Goal: Task Accomplishment & Management: Complete application form

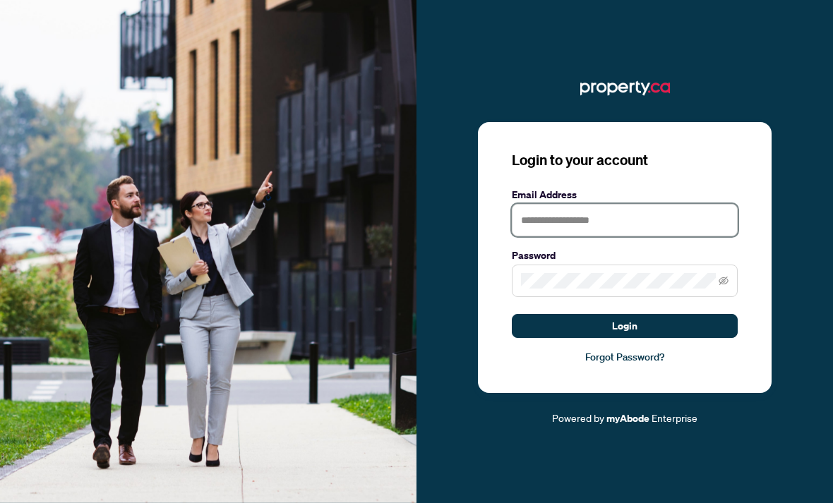
click at [615, 227] on input "text" at bounding box center [625, 220] width 226 height 32
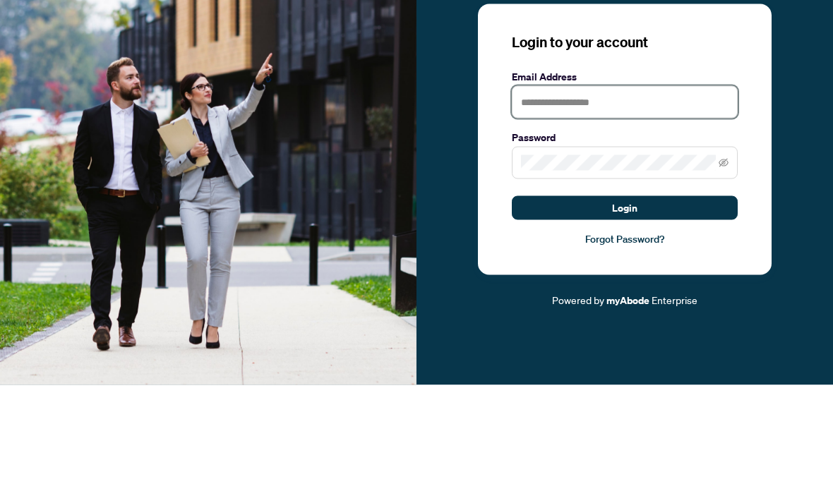
scroll to position [46, 0]
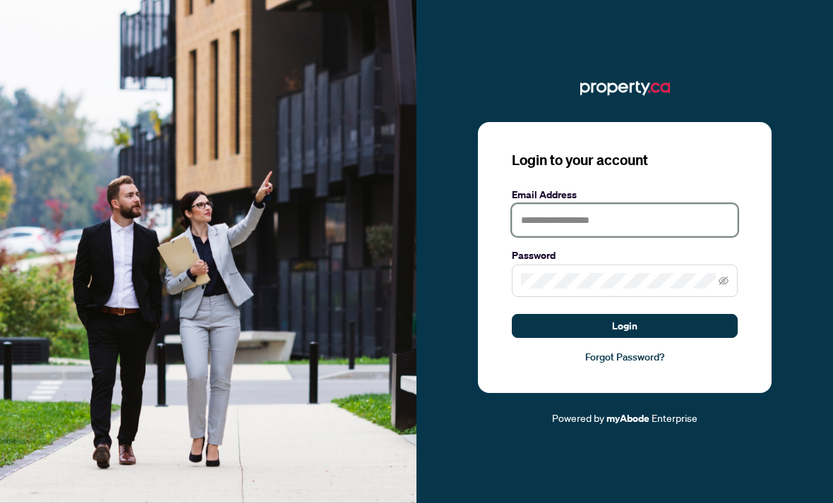
type input "**********"
click at [642, 314] on button "Login" at bounding box center [625, 326] width 226 height 24
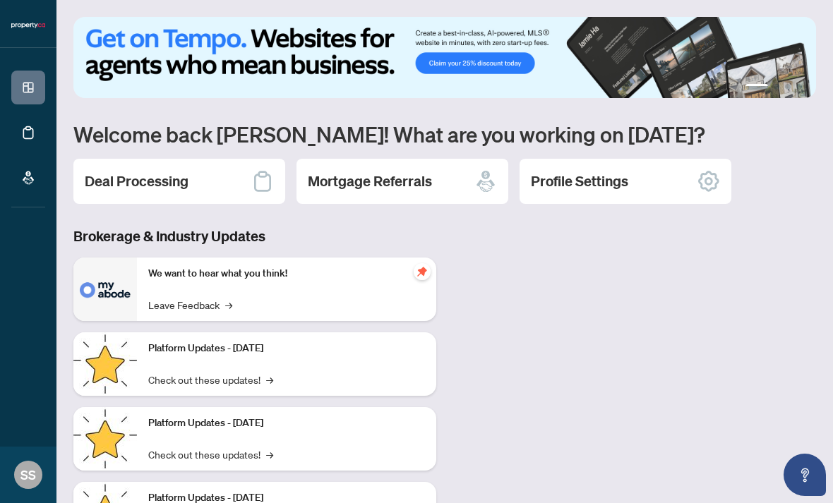
click at [222, 174] on div "Deal Processing" at bounding box center [179, 181] width 212 height 45
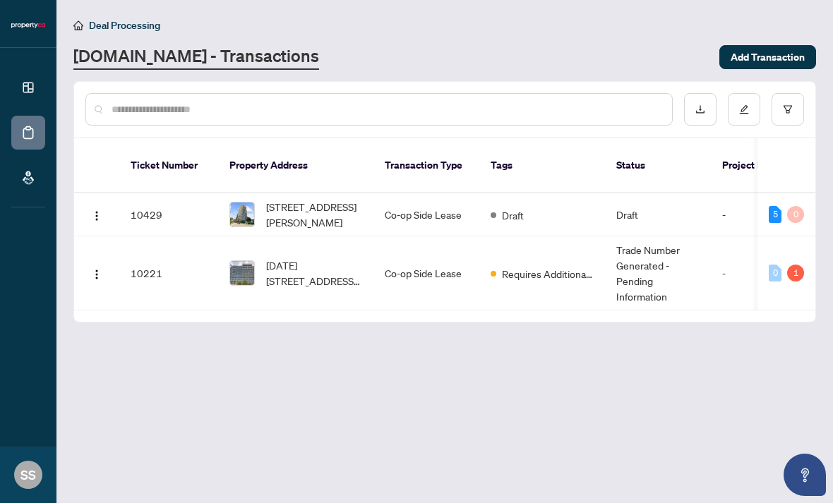
click at [551, 266] on span "Requires Additional Docs" at bounding box center [548, 274] width 92 height 16
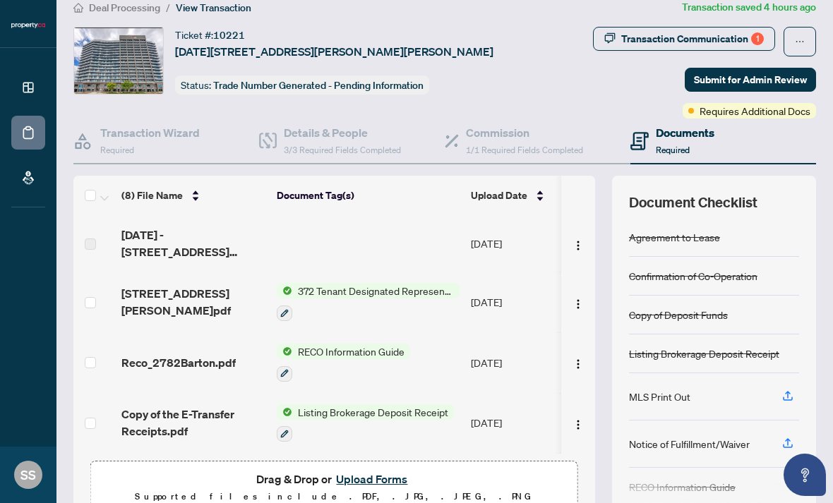
scroll to position [17, 0]
click at [757, 120] on div "Documents Required" at bounding box center [723, 142] width 186 height 46
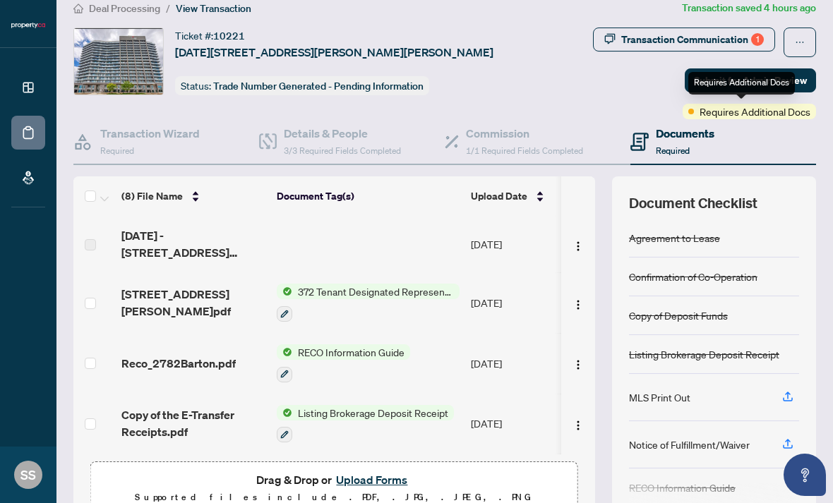
click at [752, 40] on div "1" at bounding box center [757, 39] width 13 height 13
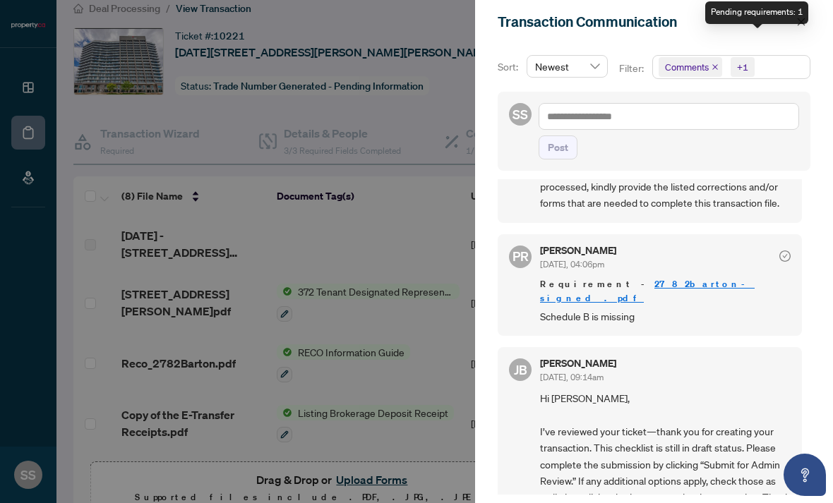
scroll to position [68, 0]
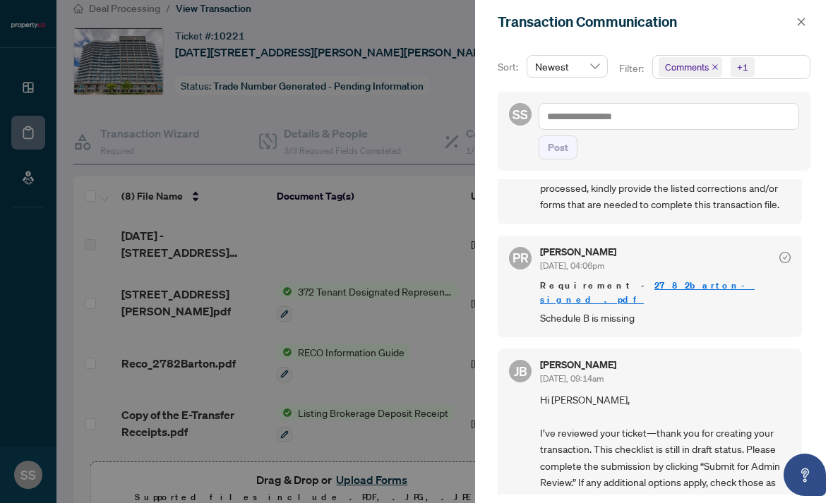
click at [669, 284] on link "2782barton-signed .pdf" at bounding box center [647, 293] width 215 height 26
click at [311, 220] on div at bounding box center [416, 251] width 833 height 503
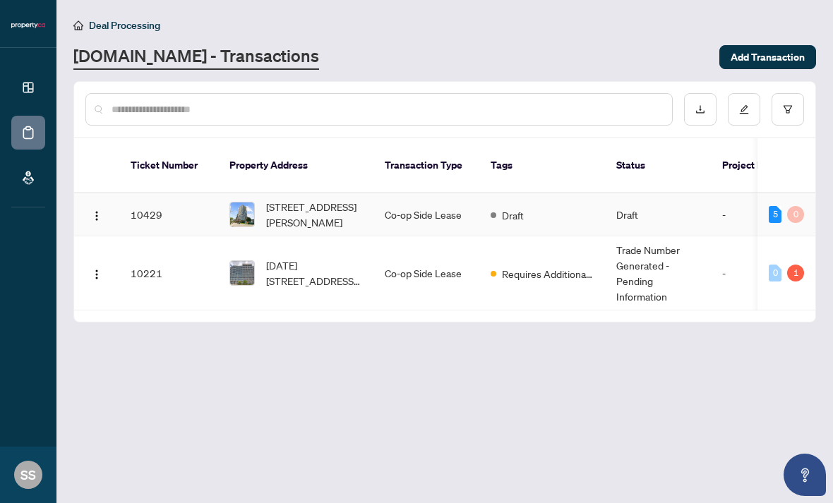
click at [524, 206] on div "Draft" at bounding box center [507, 214] width 33 height 17
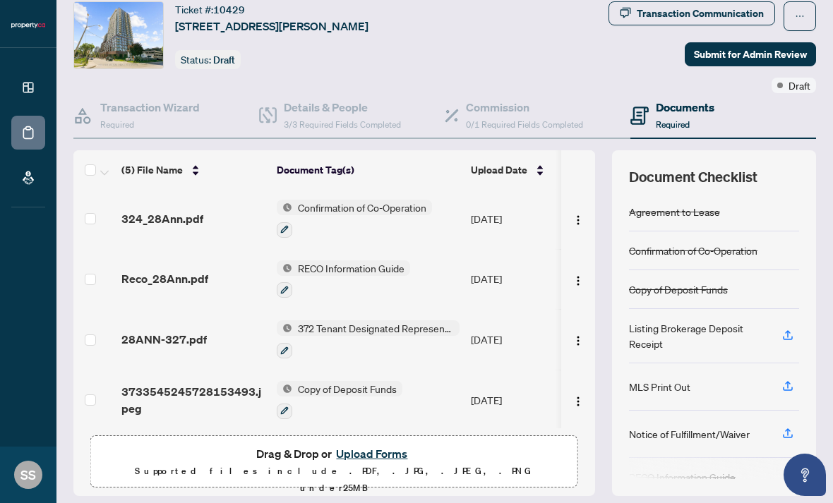
scroll to position [41, 0]
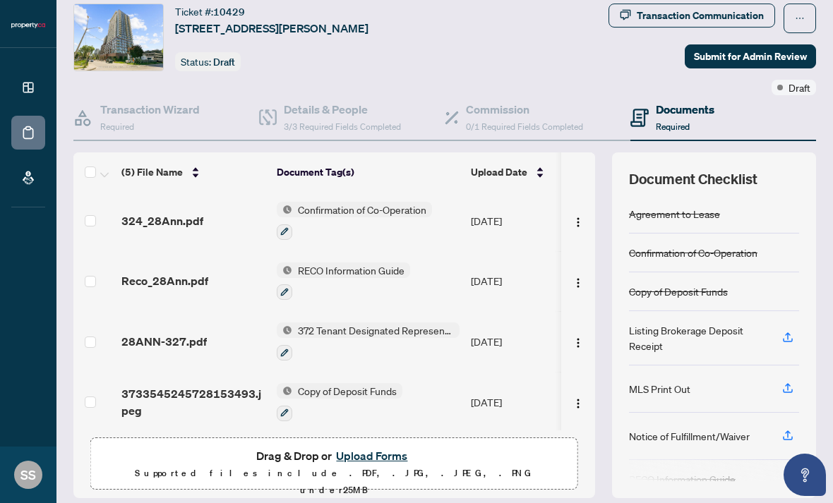
click at [386, 447] on button "Upload Forms" at bounding box center [372, 456] width 80 height 18
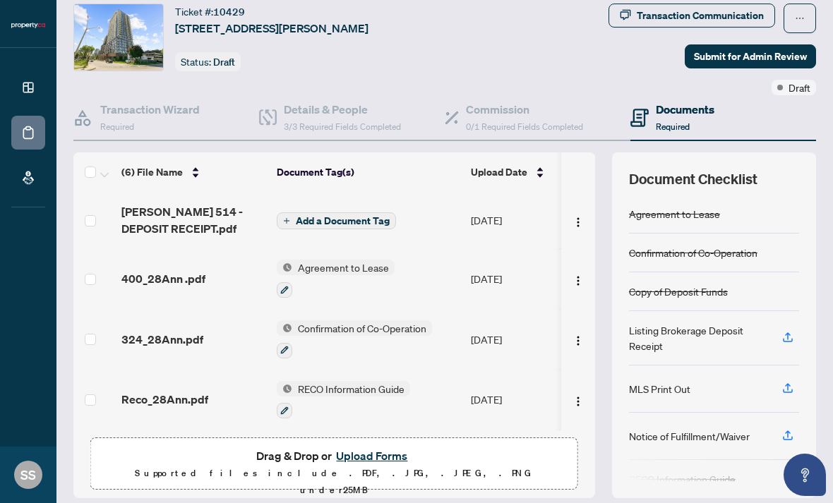
scroll to position [0, 0]
click at [371, 216] on span "Add a Document Tag" at bounding box center [343, 221] width 94 height 10
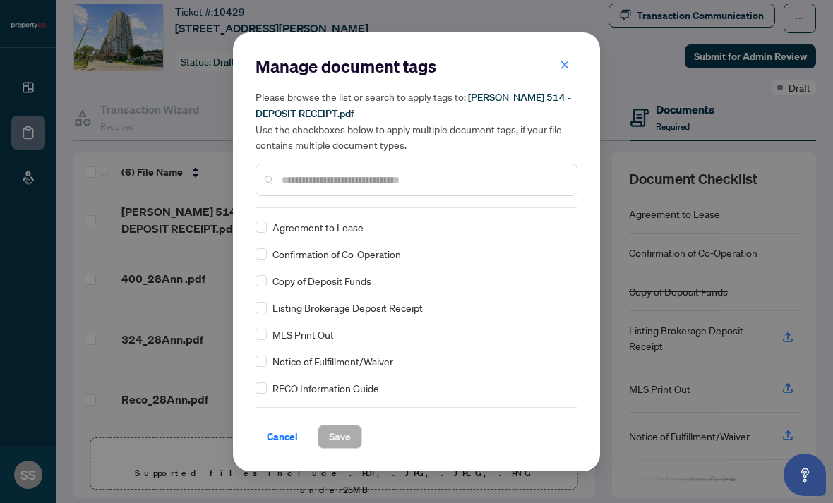
click at [279, 442] on span "Cancel" at bounding box center [282, 437] width 31 height 23
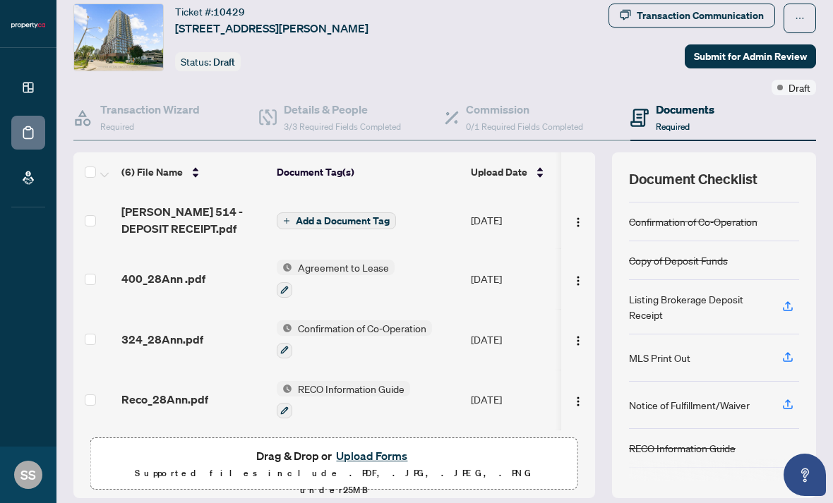
scroll to position [30, 0]
click at [670, 293] on div "Listing Brokerage Deposit Receipt" at bounding box center [697, 308] width 136 height 31
click at [671, 293] on div "Listing Brokerage Deposit Receipt" at bounding box center [697, 308] width 136 height 31
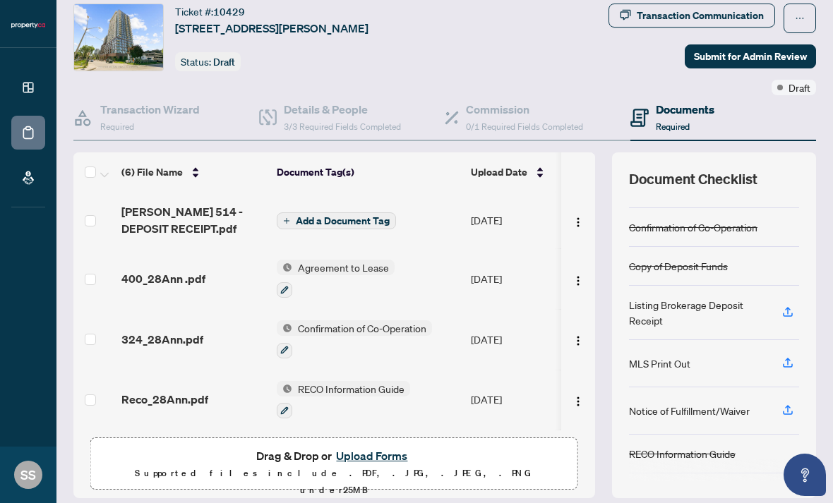
scroll to position [0, 0]
click at [361, 216] on span "Add a Document Tag" at bounding box center [343, 221] width 94 height 10
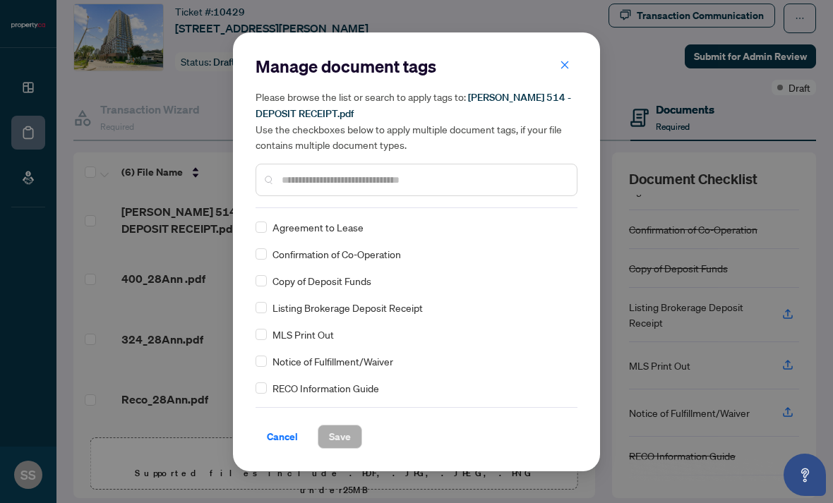
click at [424, 176] on input "text" at bounding box center [424, 180] width 284 height 16
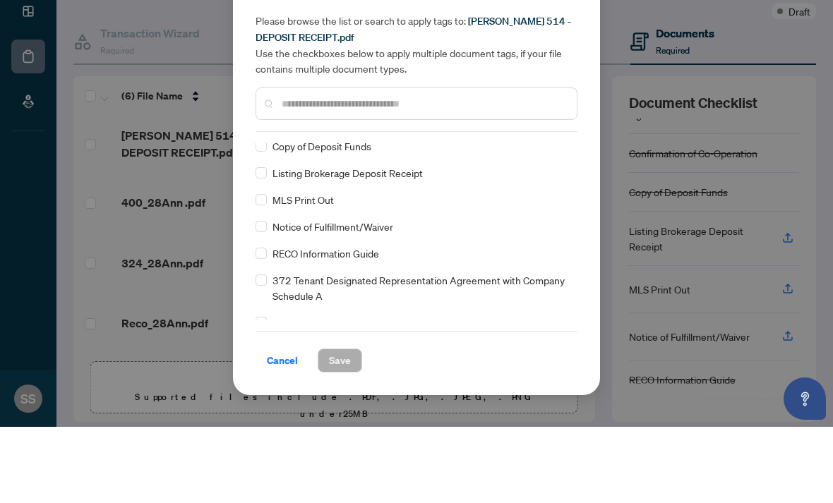
click at [438, 241] on div "Listing Brokerage Deposit Receipt" at bounding box center [412, 249] width 313 height 16
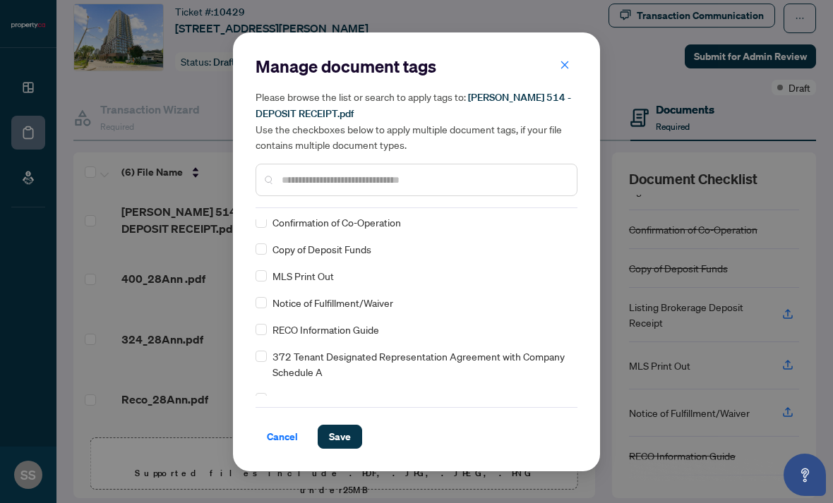
click at [339, 437] on span "Save" at bounding box center [340, 437] width 22 height 23
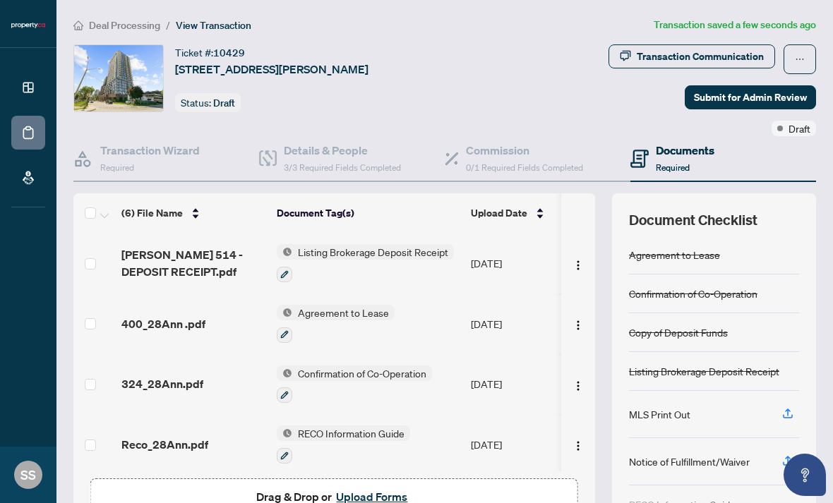
click at [774, 86] on span "Submit for Admin Review" at bounding box center [750, 97] width 113 height 23
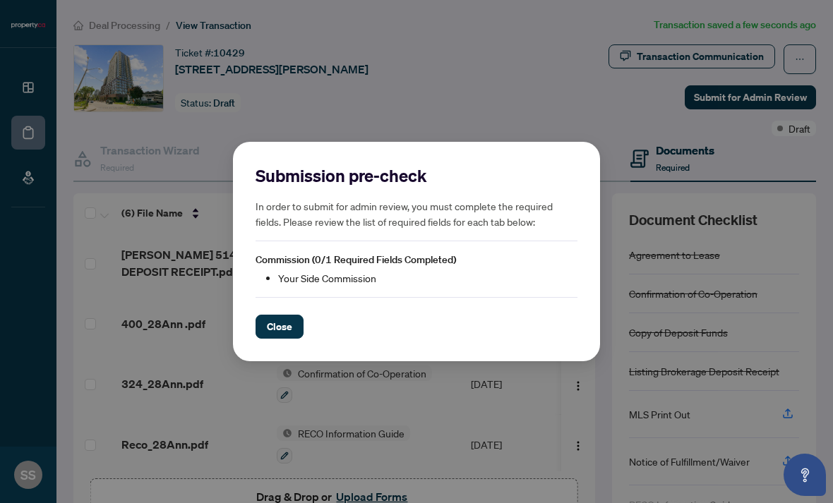
click at [291, 323] on span "Close" at bounding box center [279, 327] width 25 height 23
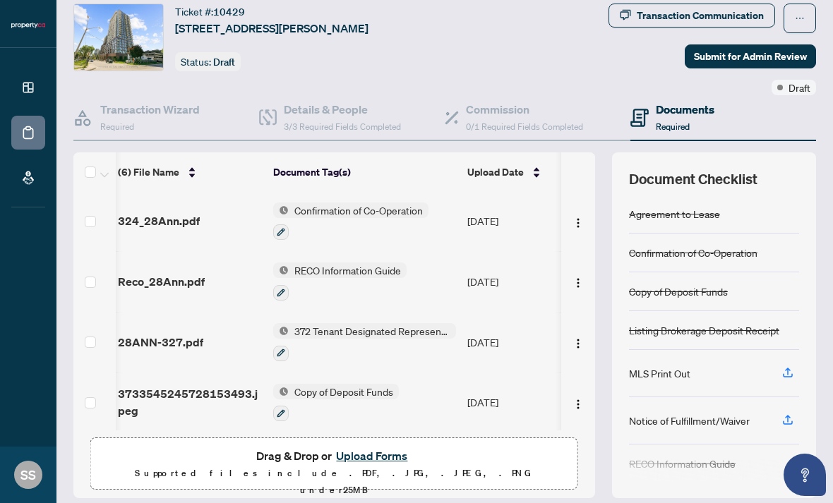
click at [651, 195] on div "Agreement to Lease" at bounding box center [714, 214] width 170 height 39
click at [491, 104] on h4 "Commission" at bounding box center [524, 109] width 117 height 17
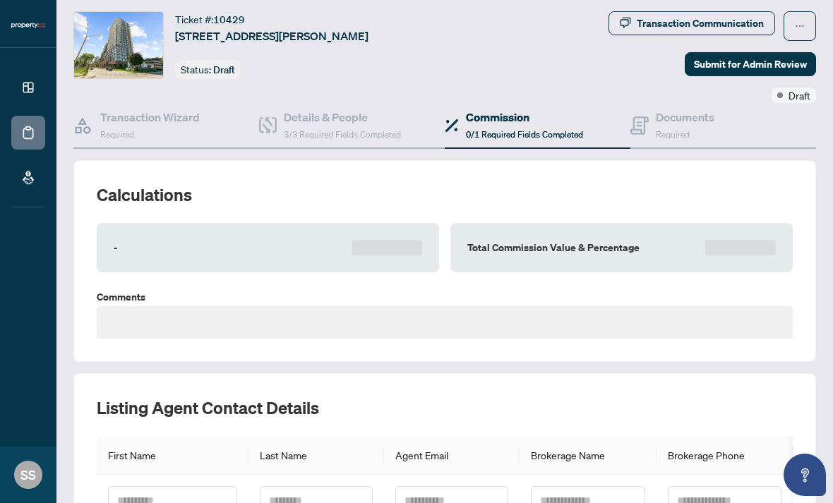
type textarea "**********"
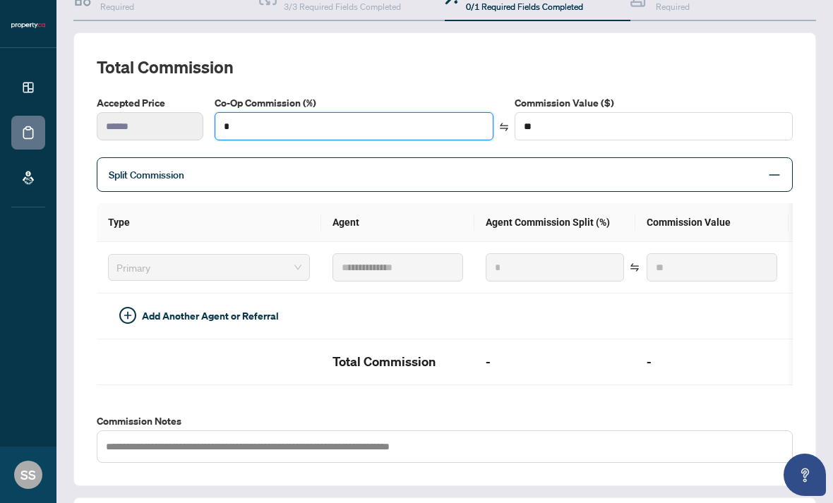
click at [466, 135] on input "*" at bounding box center [353, 126] width 277 height 27
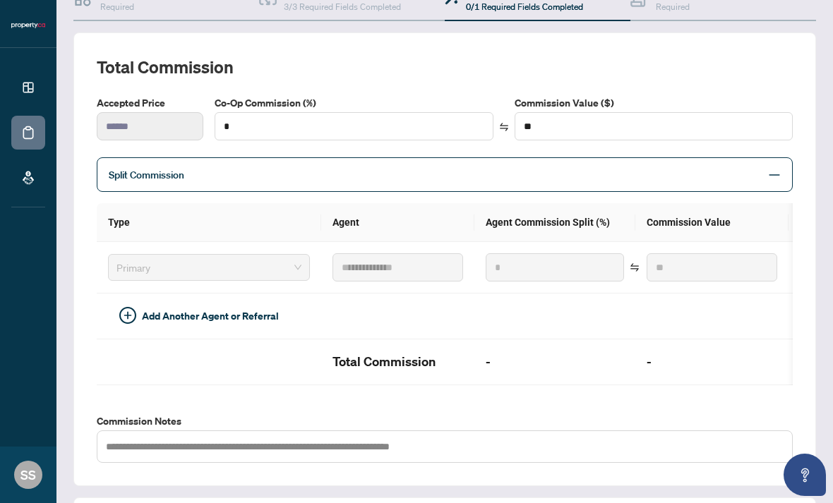
click at [722, 179] on span "Split Commission" at bounding box center [434, 175] width 651 height 16
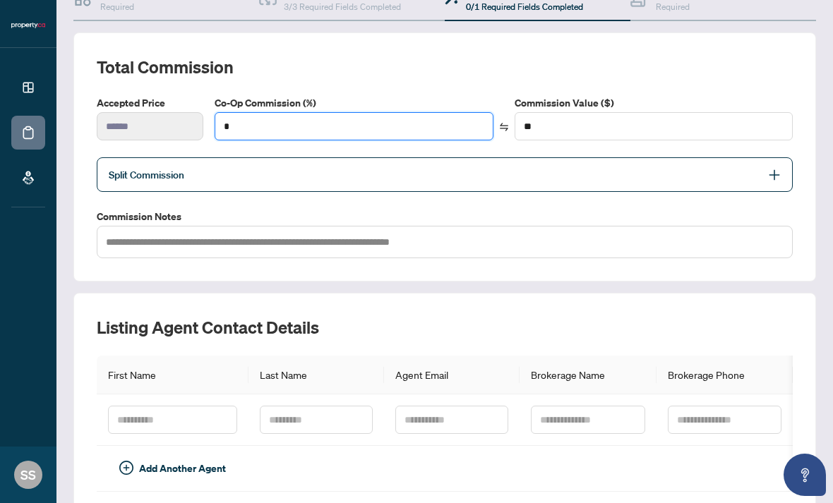
click at [324, 128] on input "*" at bounding box center [353, 126] width 277 height 27
type input "*"
type input "****"
type input "**"
type input "******"
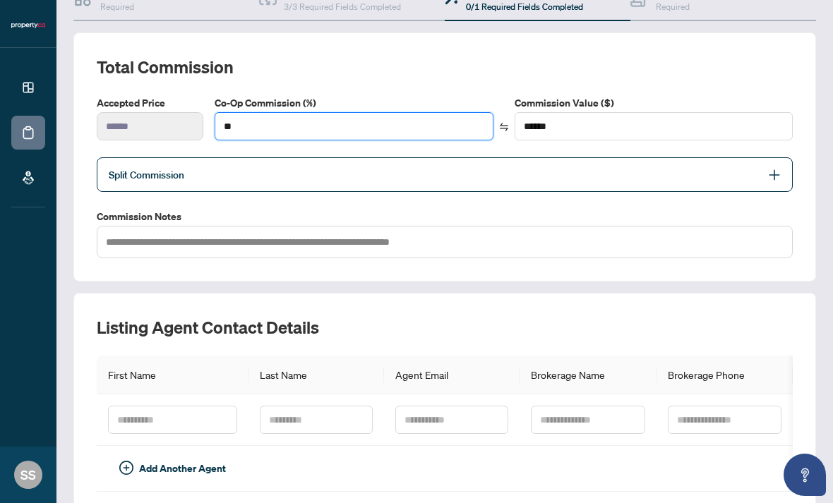
type input "**"
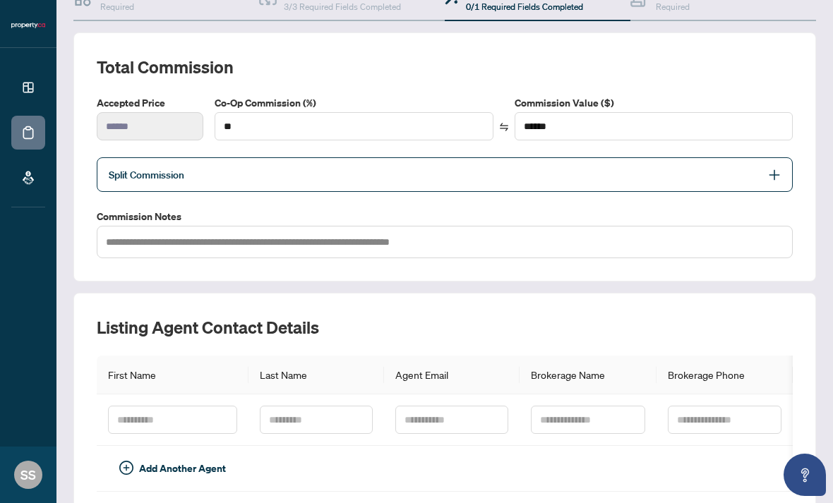
click at [725, 217] on label "Commission Notes" at bounding box center [445, 217] width 696 height 16
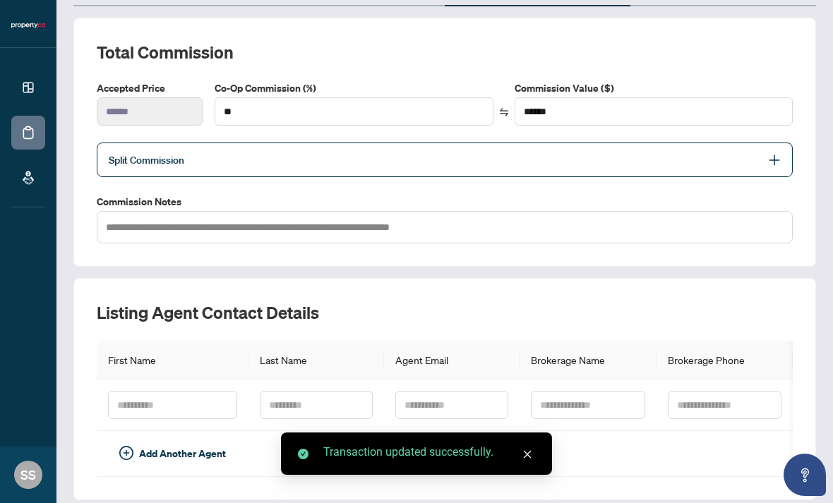
scroll to position [176, 0]
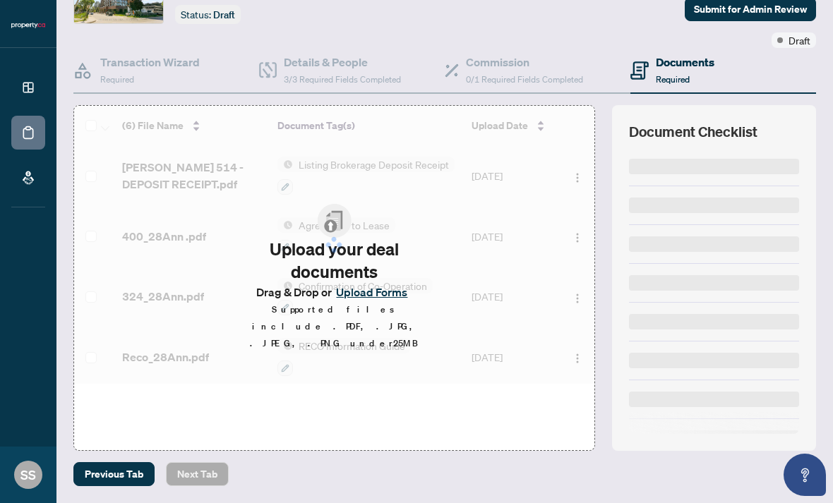
scroll to position [41, 0]
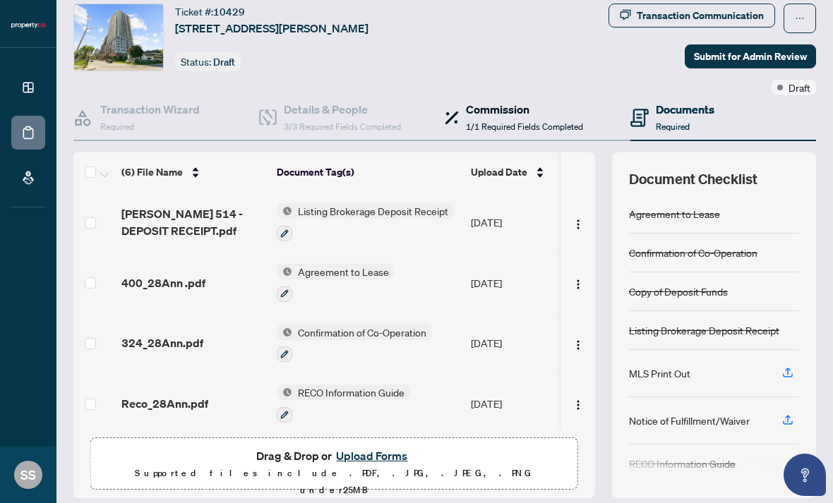
click at [501, 107] on h4 "Commission" at bounding box center [524, 109] width 117 height 17
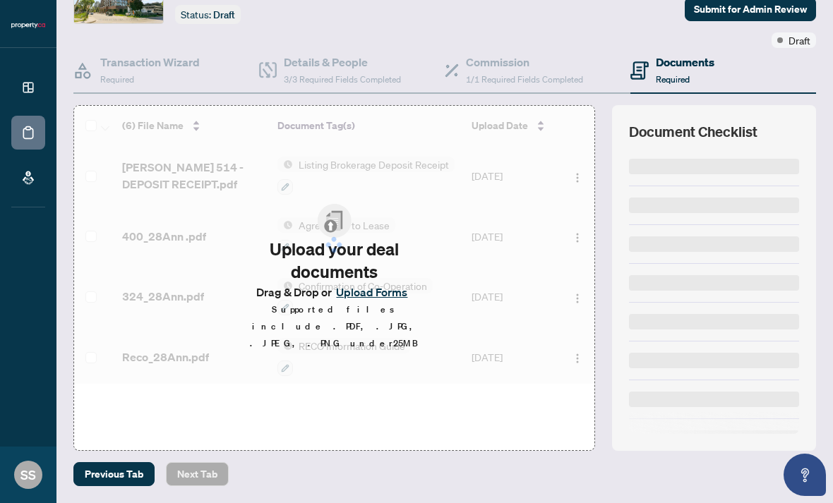
scroll to position [41, 0]
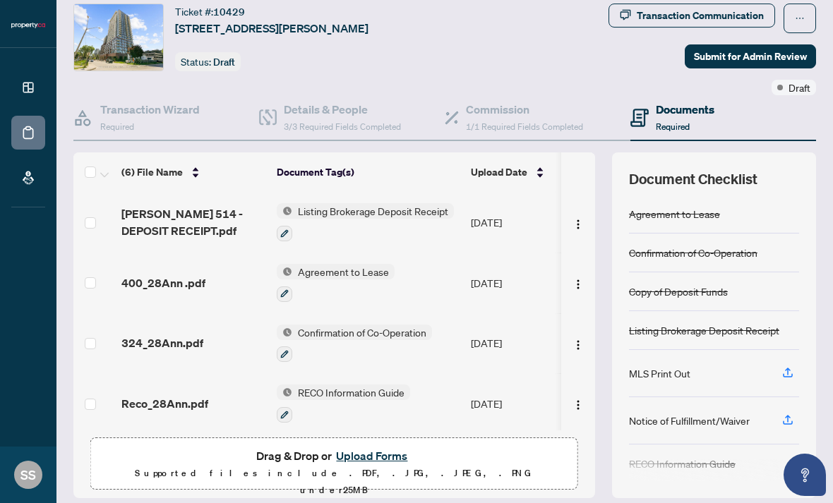
click at [773, 46] on span "Submit for Admin Review" at bounding box center [750, 56] width 113 height 23
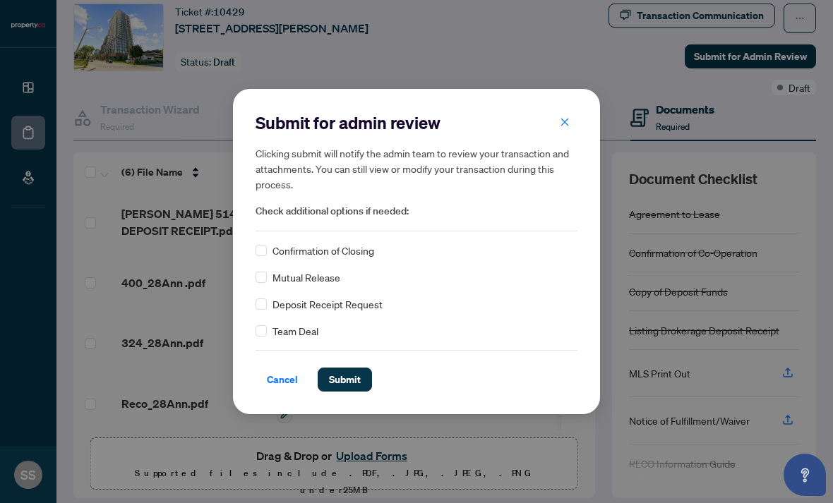
click at [345, 391] on span "Submit" at bounding box center [345, 379] width 32 height 23
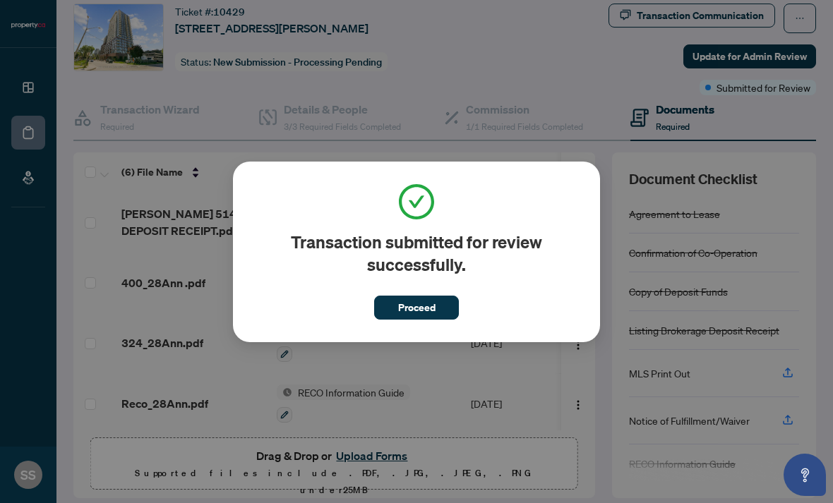
click at [424, 319] on span "Proceed" at bounding box center [416, 307] width 37 height 23
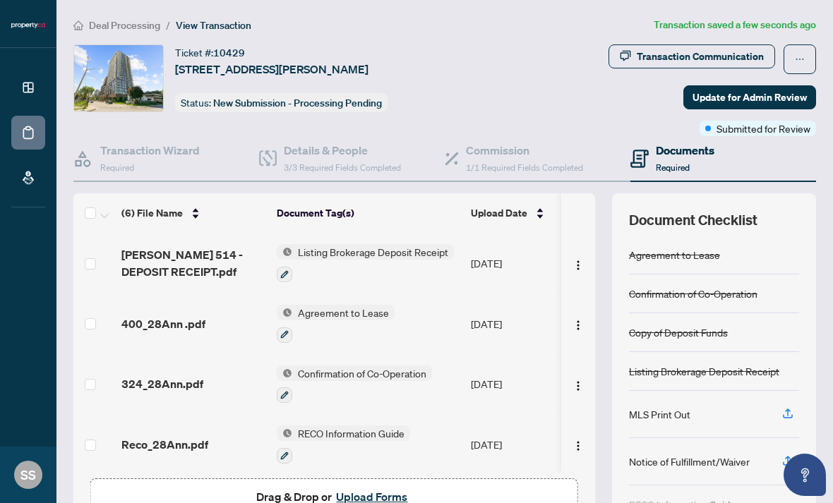
scroll to position [0, 0]
click at [130, 20] on span "Deal Processing" at bounding box center [124, 25] width 71 height 13
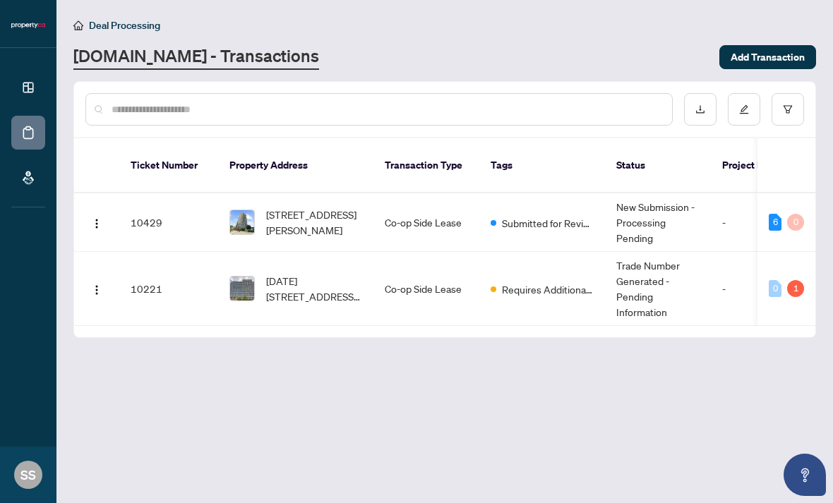
click at [557, 282] on span "Requires Additional Docs" at bounding box center [548, 290] width 92 height 16
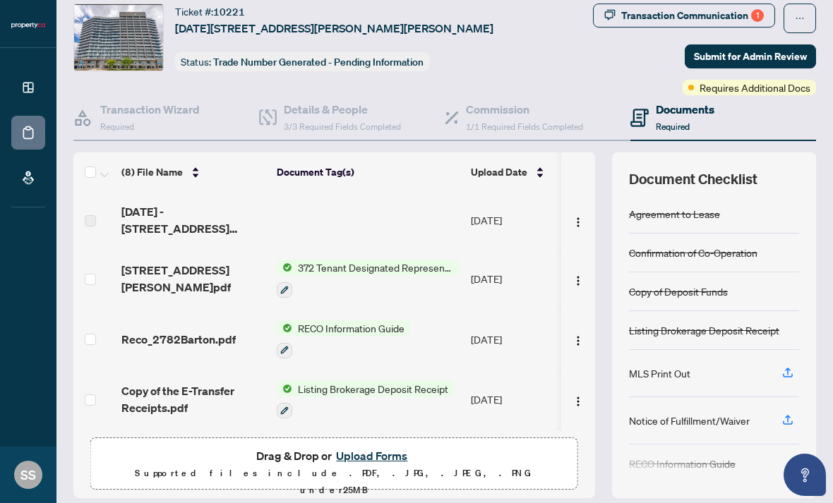
scroll to position [41, 0]
click at [438, 457] on div "Drag & Drop or Upload Forms Supported files include .PDF, .JPG, .JPEG, .PNG und…" at bounding box center [334, 473] width 469 height 52
click at [382, 455] on button "Upload Forms" at bounding box center [372, 456] width 80 height 18
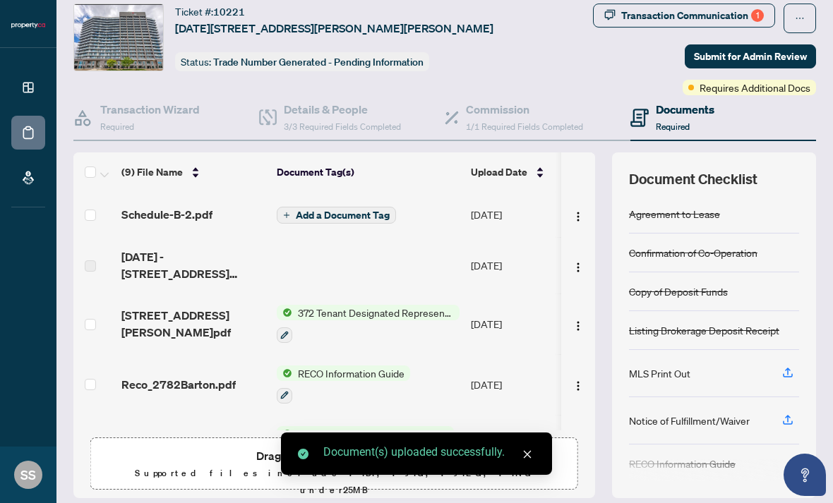
click at [373, 210] on span "Add a Document Tag" at bounding box center [343, 215] width 94 height 10
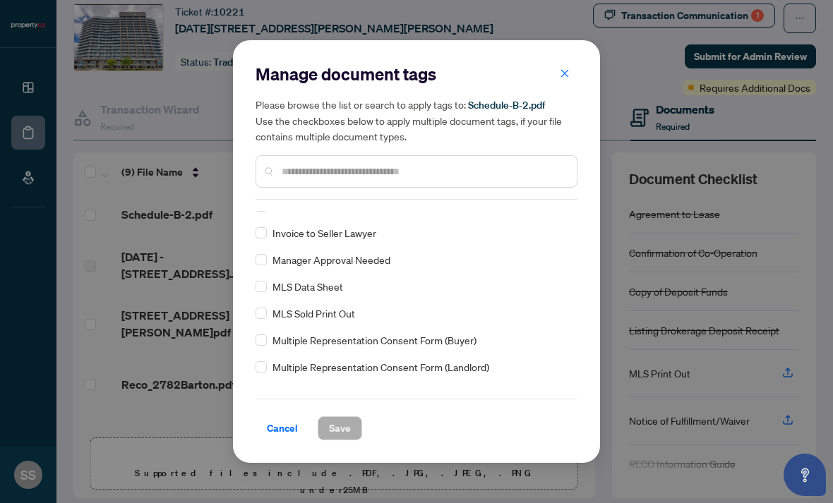
scroll to position [787, 0]
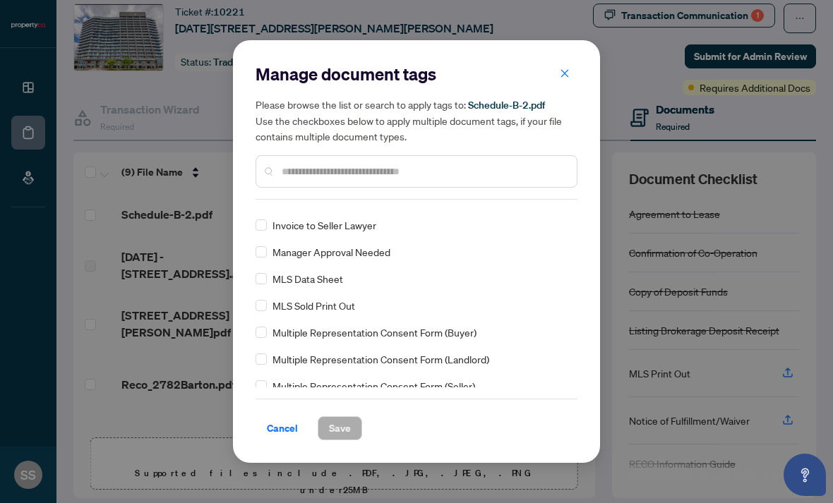
click at [476, 160] on div at bounding box center [417, 171] width 322 height 32
click at [476, 169] on input "text" at bounding box center [424, 172] width 284 height 16
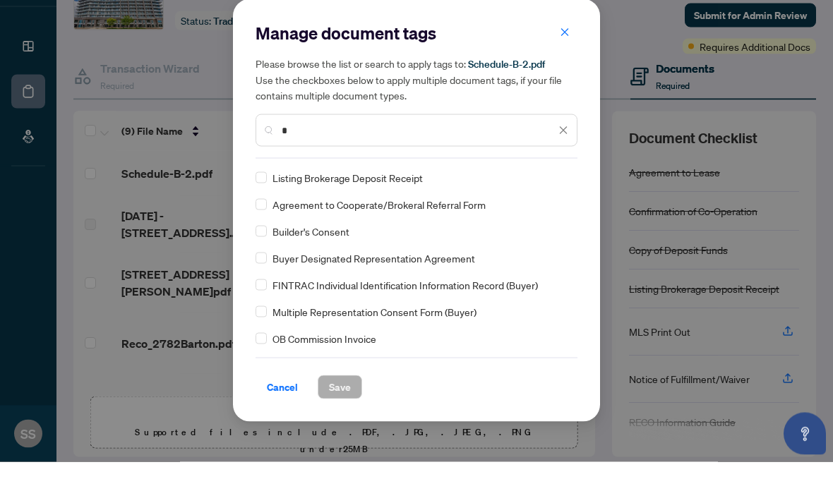
scroll to position [0, 0]
type input "*"
click at [560, 168] on icon "close" at bounding box center [564, 172] width 8 height 8
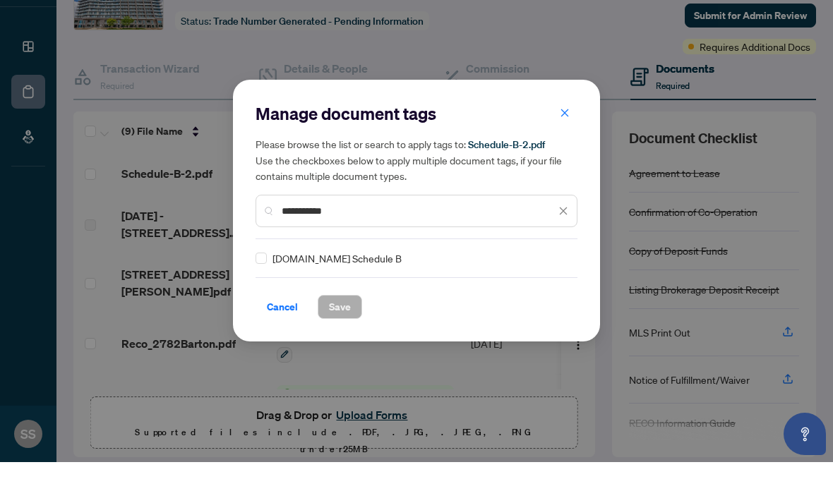
type input "**********"
click at [401, 259] on input "**********" at bounding box center [419, 252] width 274 height 16
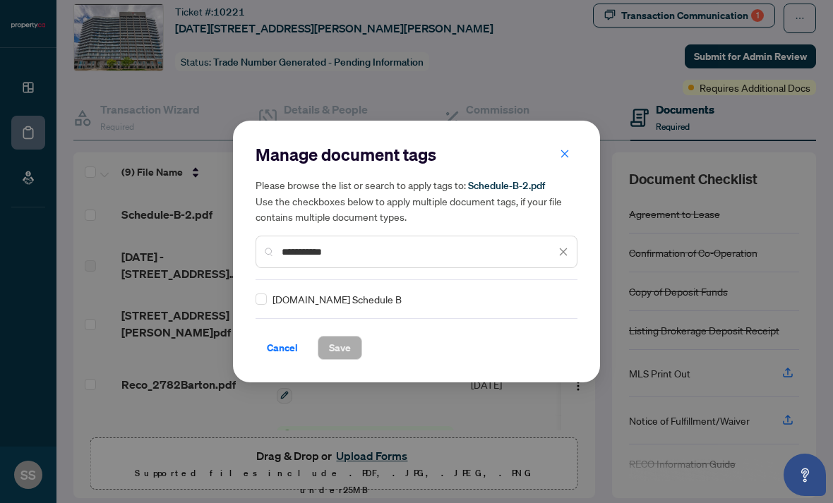
click at [361, 297] on span "Property.ca Schedule B" at bounding box center [336, 300] width 129 height 16
click at [335, 343] on span "Save" at bounding box center [340, 348] width 22 height 23
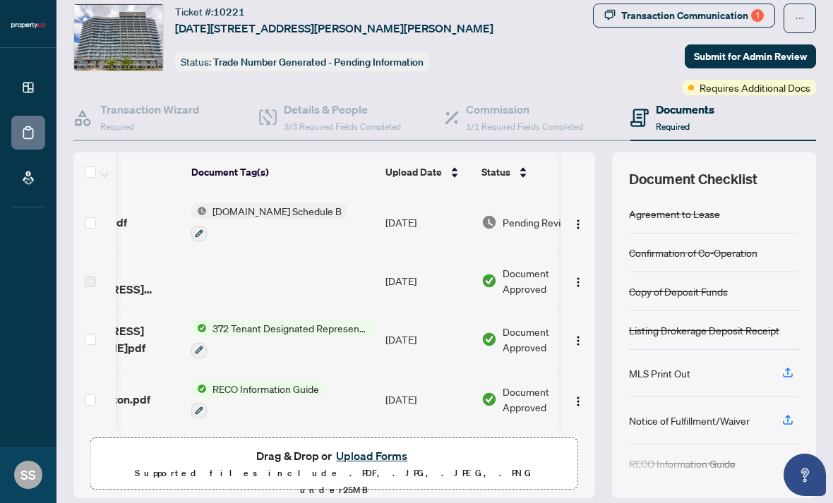
scroll to position [0, 93]
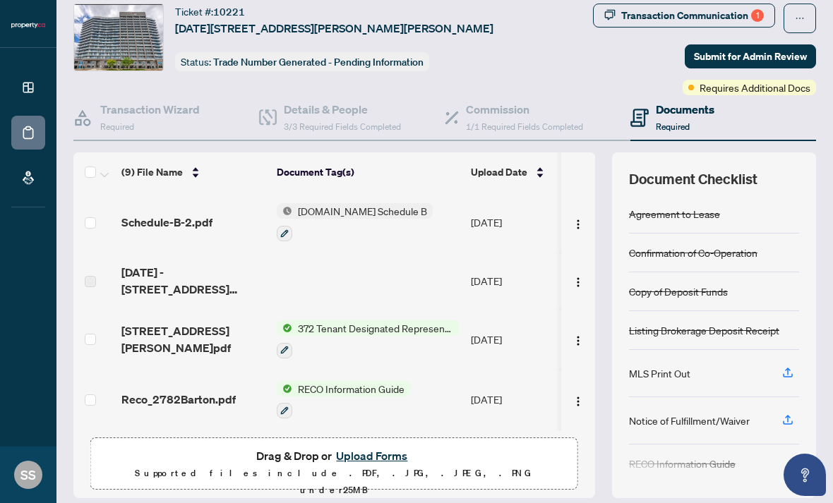
click at [303, 253] on td at bounding box center [368, 281] width 194 height 56
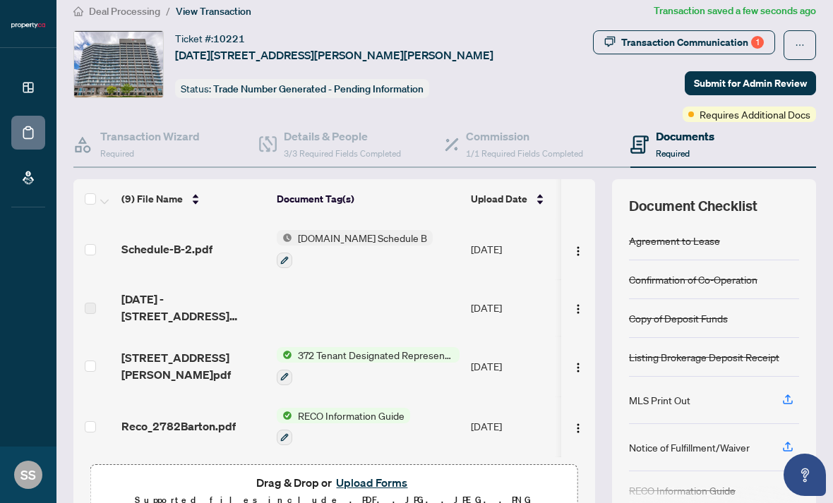
click at [756, 72] on span "Submit for Admin Review" at bounding box center [750, 83] width 113 height 23
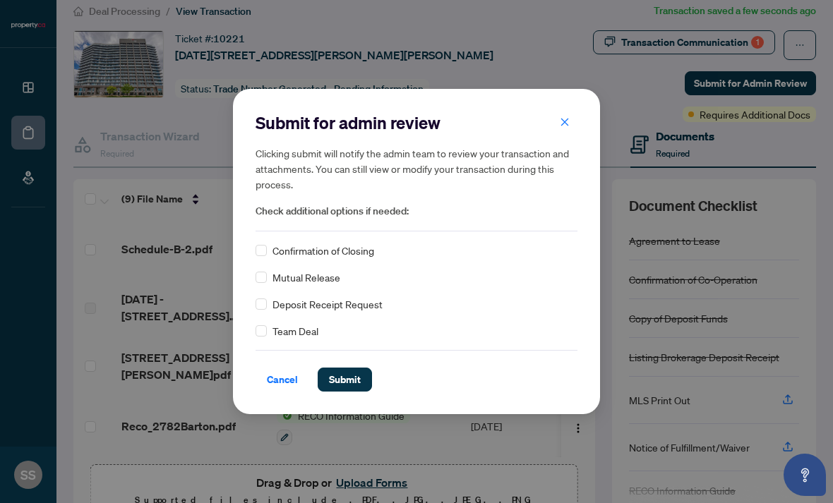
click at [351, 380] on span "Submit" at bounding box center [345, 379] width 32 height 23
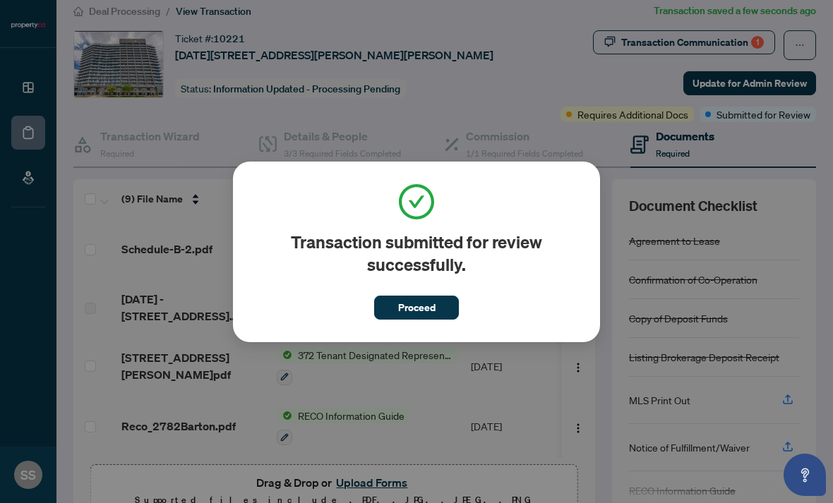
click at [437, 301] on button "Proceed" at bounding box center [416, 308] width 85 height 24
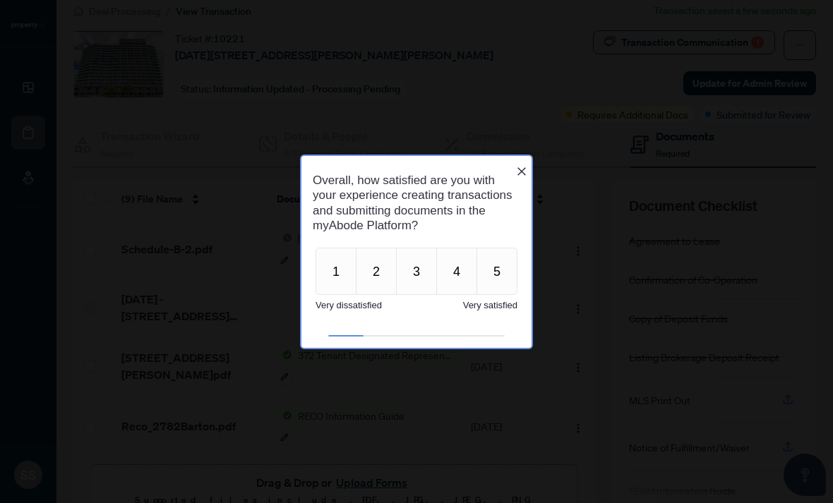
click at [498, 267] on button "5" at bounding box center [496, 271] width 41 height 47
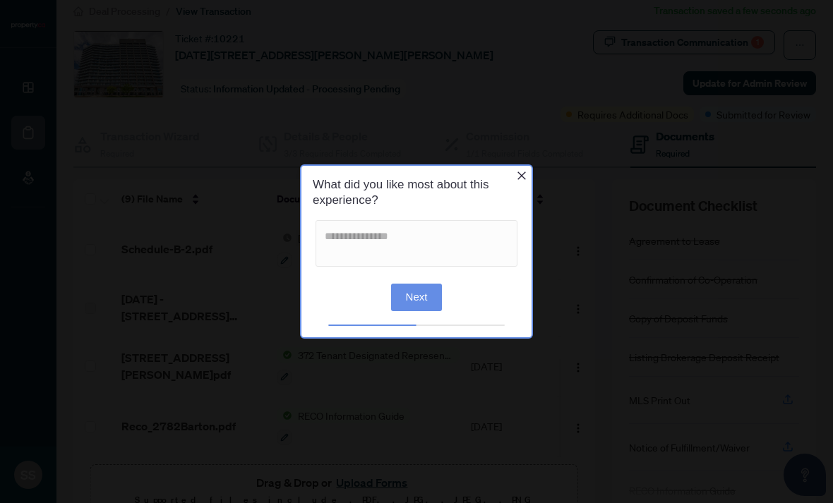
click at [431, 296] on button "Next" at bounding box center [417, 298] width 52 height 28
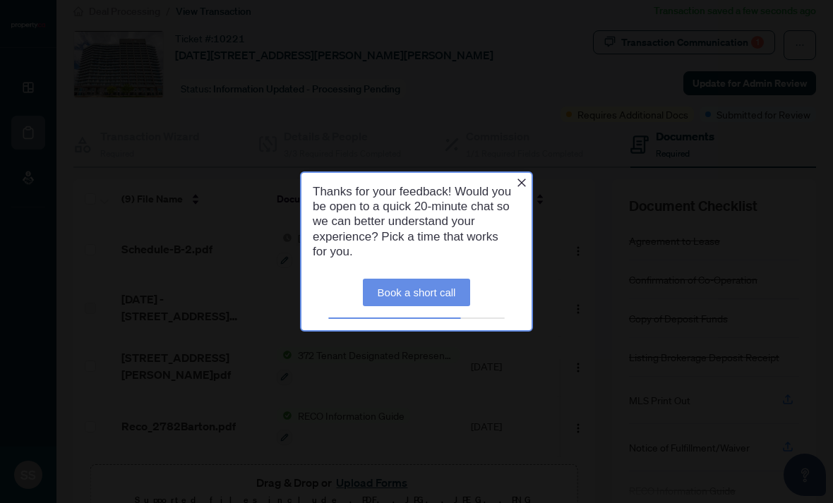
click at [526, 177] on icon "Close button" at bounding box center [521, 182] width 11 height 11
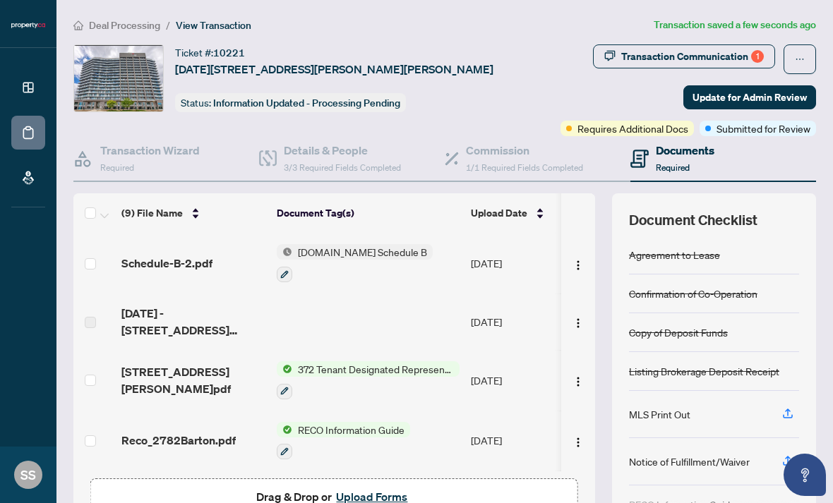
scroll to position [0, 0]
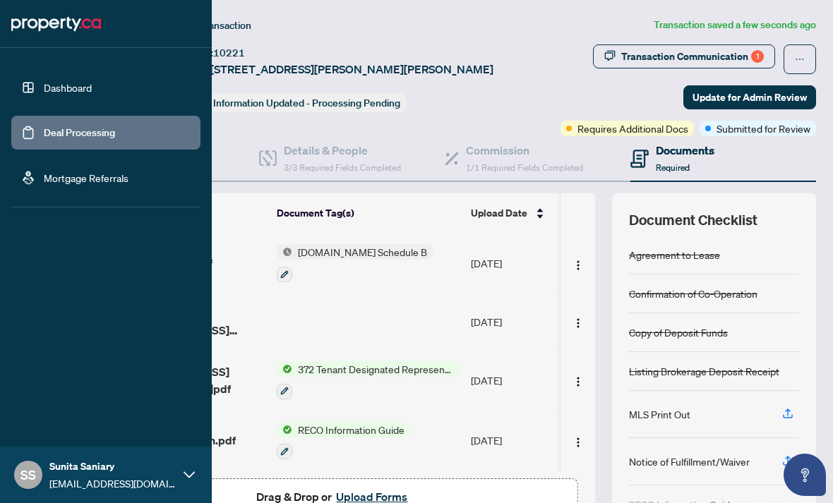
click at [92, 94] on link "Dashboard" at bounding box center [68, 87] width 48 height 13
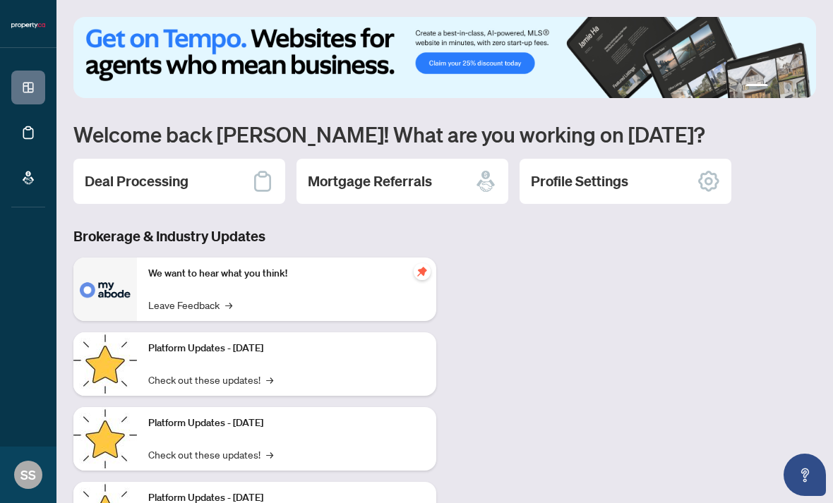
click at [392, 181] on h2 "Mortgage Referrals" at bounding box center [370, 182] width 124 height 20
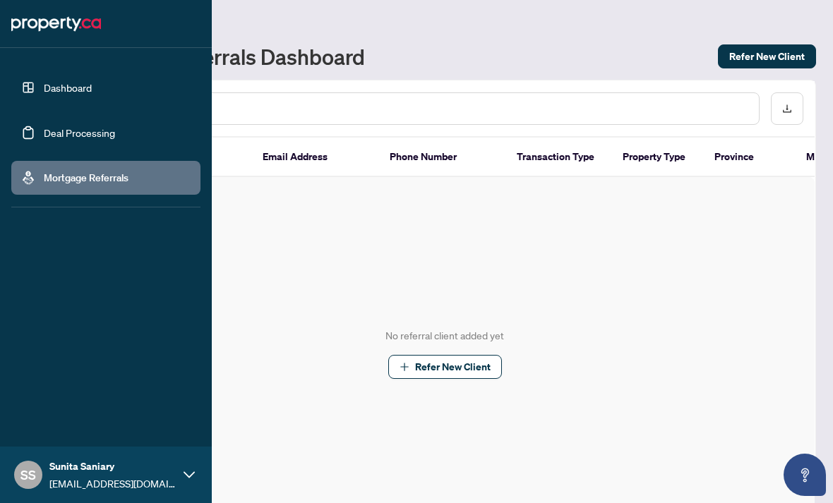
click at [75, 130] on link "Deal Processing" at bounding box center [79, 132] width 71 height 13
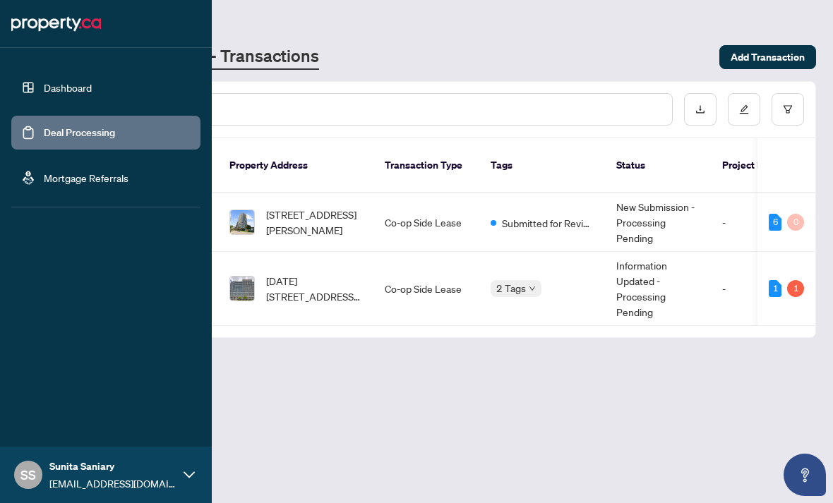
click at [204, 18] on div at bounding box center [106, 24] width 212 height 48
click at [340, 48] on div "Property.ca - Transactions" at bounding box center [391, 56] width 637 height 25
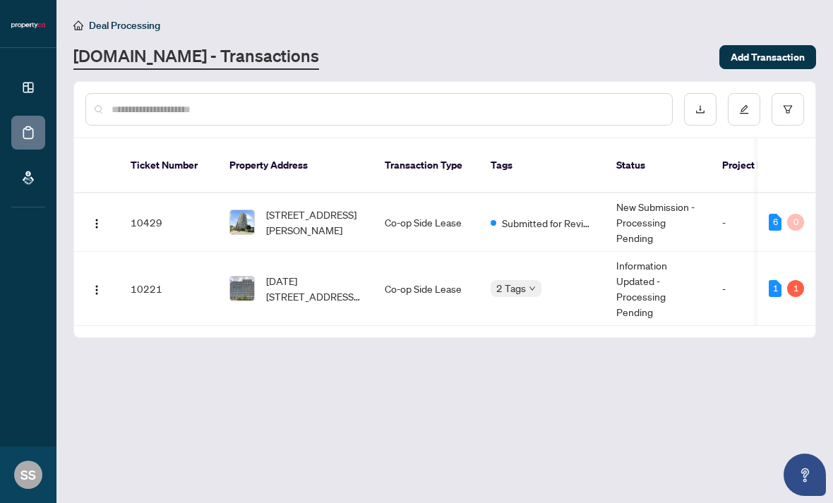
click at [354, 2] on main "Deal Processing Property.ca - Transactions Add Transaction Ticket Number Proper…" at bounding box center [444, 251] width 776 height 503
